Goal: Task Accomplishment & Management: Manage account settings

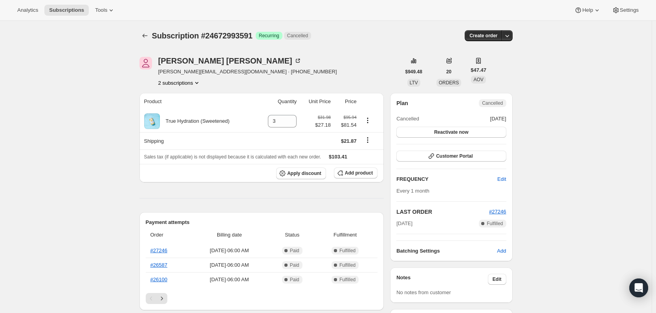
click at [187, 84] on button "2 subscriptions" at bounding box center [179, 83] width 43 height 8
click at [192, 98] on span "14854979895" at bounding box center [181, 98] width 55 height 8
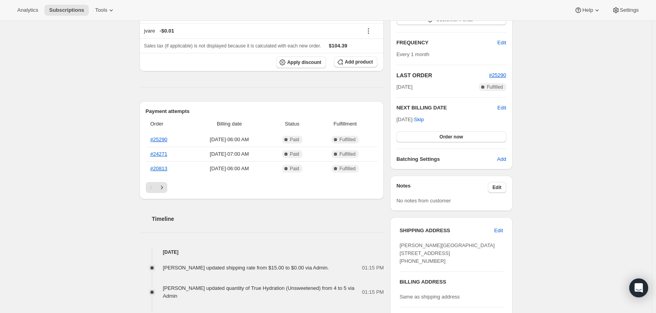
scroll to position [275, 0]
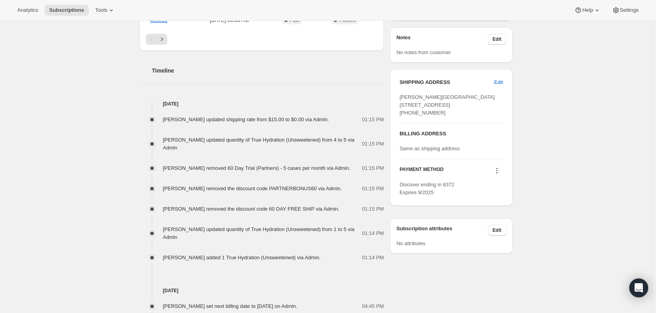
click at [498, 175] on icon at bounding box center [497, 171] width 8 height 8
click at [509, 215] on span "Select payment method" at bounding box center [498, 215] width 54 height 6
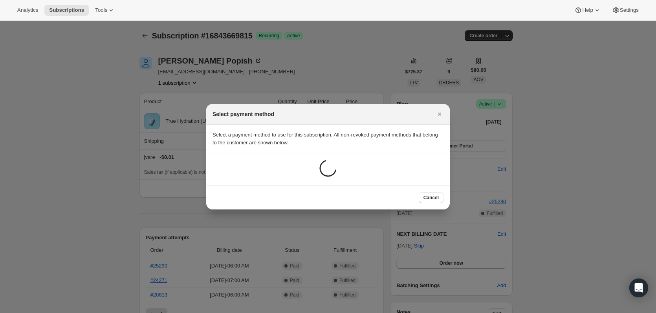
scroll to position [0, 0]
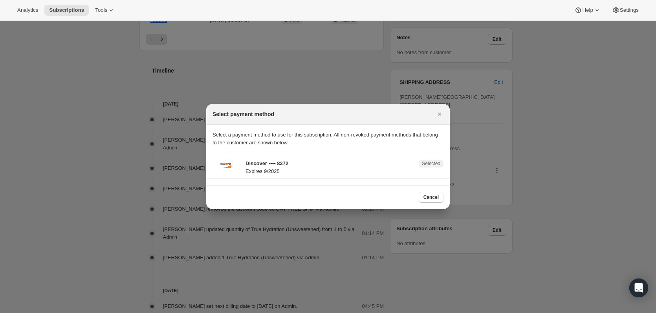
click at [440, 124] on div "Select payment method" at bounding box center [328, 114] width 244 height 21
click at [440, 117] on icon "Close" at bounding box center [440, 114] width 8 height 8
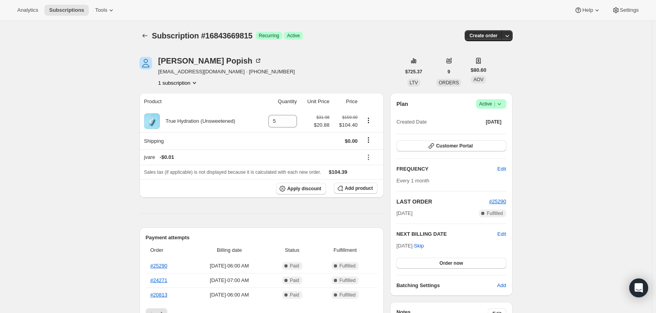
scroll to position [275, 0]
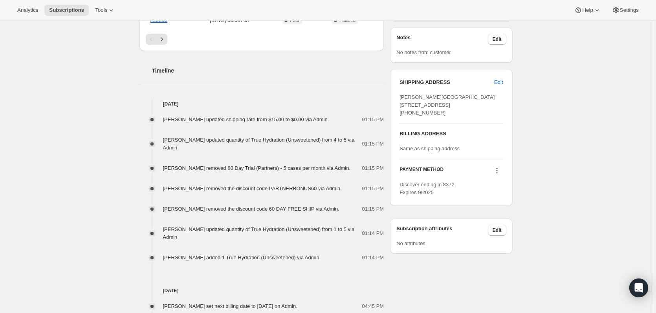
click at [496, 175] on icon at bounding box center [497, 171] width 8 height 8
click at [502, 203] on span "Send link to update card" at bounding box center [498, 201] width 55 height 6
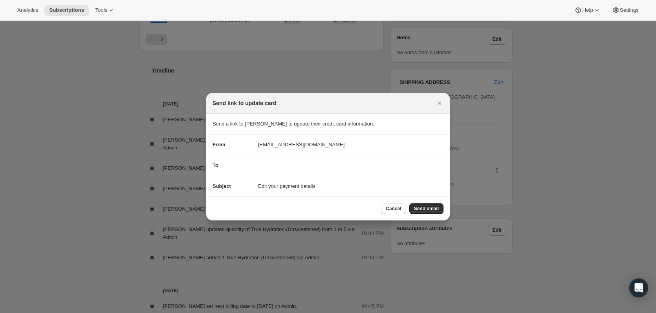
scroll to position [0, 0]
click at [426, 208] on span "Send email" at bounding box center [426, 209] width 25 height 6
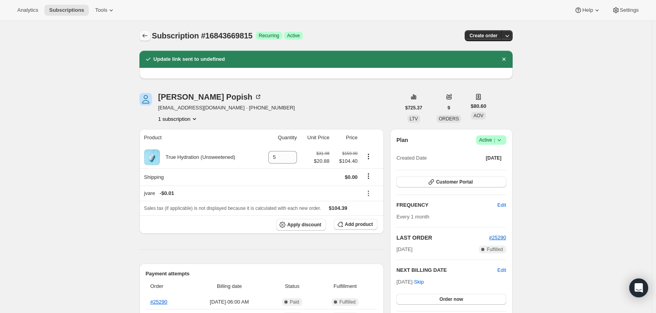
click at [146, 35] on icon "Subscriptions" at bounding box center [145, 36] width 8 height 8
